Goal: Find specific page/section: Find specific page/section

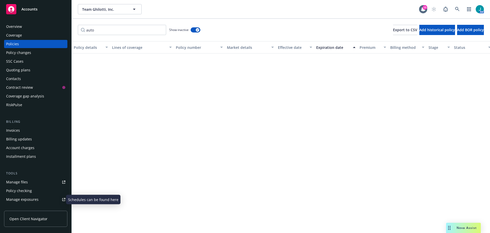
scroll to position [230, 0]
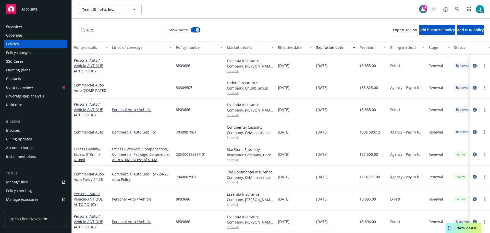
click at [19, 45] on div "Policies" at bounding box center [35, 44] width 59 height 8
